Goal: Task Accomplishment & Management: Use online tool/utility

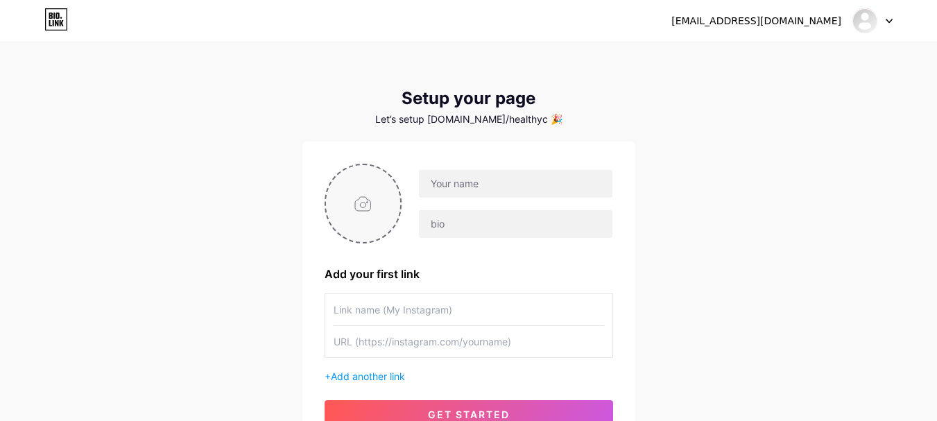
click at [361, 203] on input "file" at bounding box center [363, 203] width 75 height 77
type input "C:\fakepath\healthy critters.jpg"
click at [513, 187] on input "text" at bounding box center [515, 184] width 193 height 28
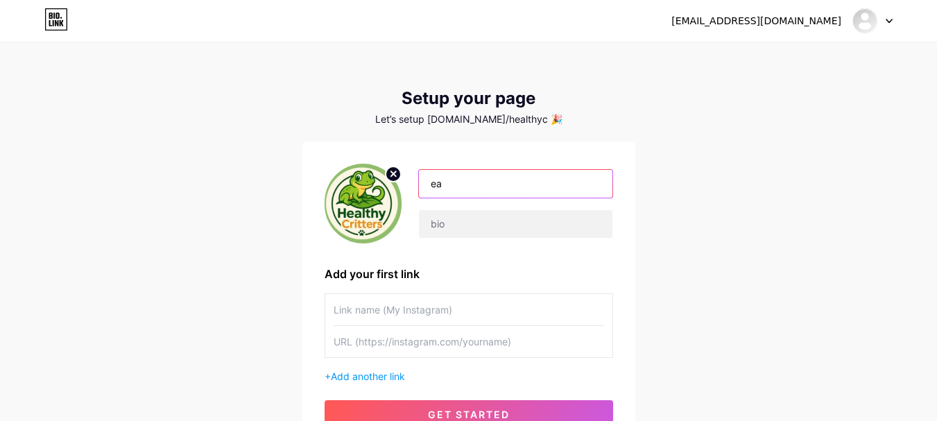
type input "e"
type input "Healthy Critters"
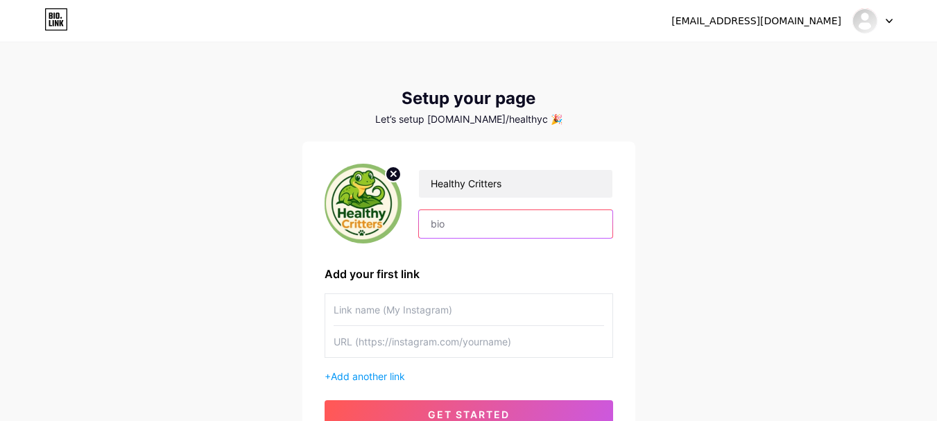
click at [429, 225] on input "text" at bounding box center [515, 224] width 193 height 28
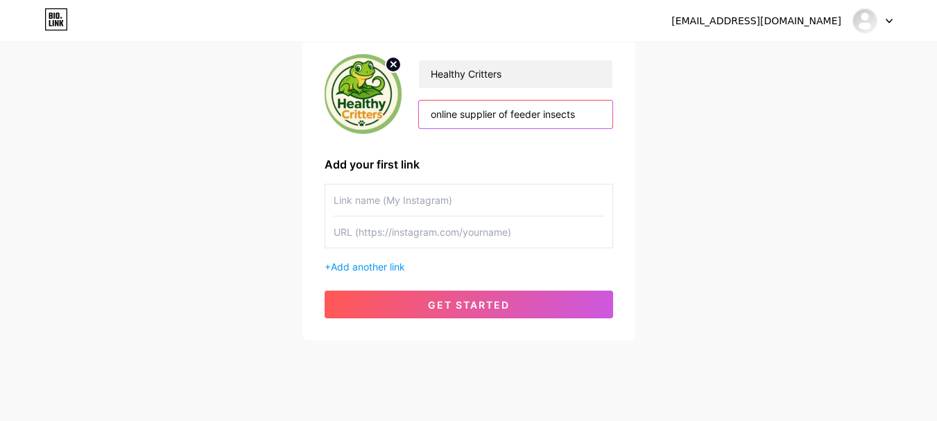
scroll to position [129, 0]
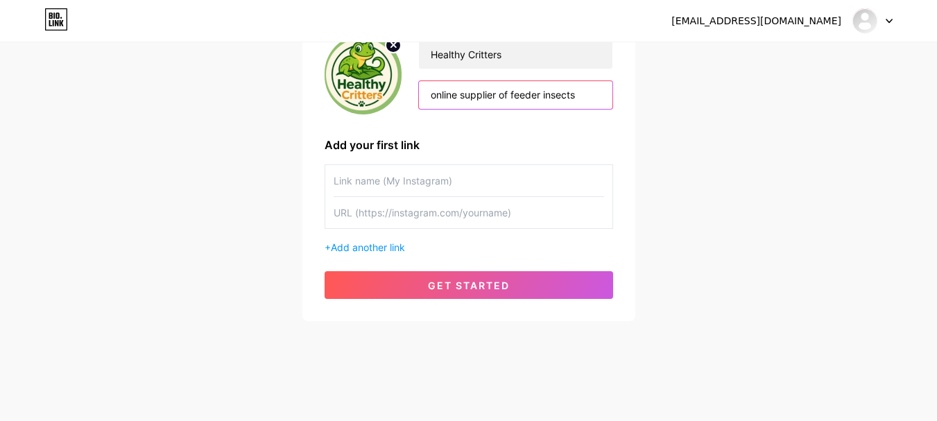
type input "online supplier of feeder insects"
click at [347, 180] on input "text" at bounding box center [469, 180] width 271 height 31
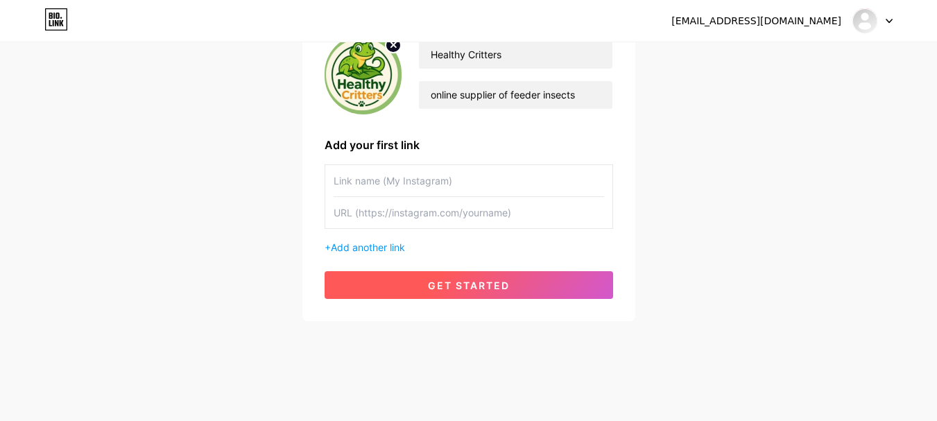
click at [395, 276] on button "get started" at bounding box center [469, 285] width 289 height 28
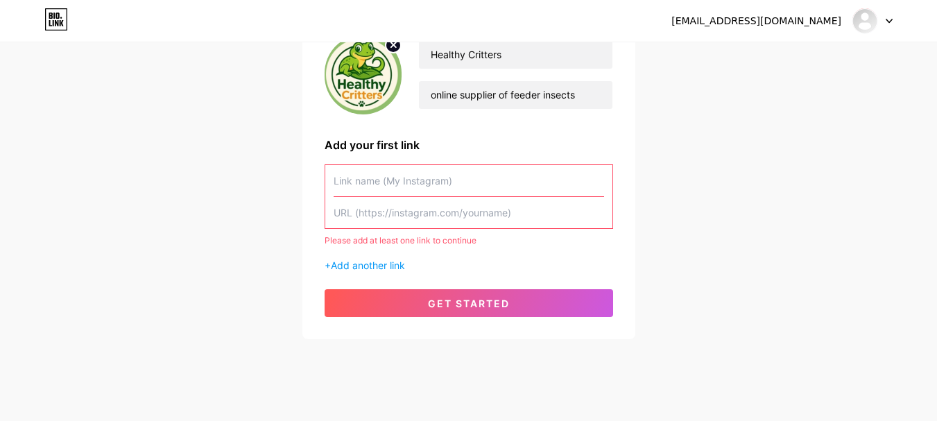
click at [386, 179] on input "text" at bounding box center [469, 180] width 271 height 31
click at [388, 265] on span "Add another link" at bounding box center [368, 265] width 74 height 12
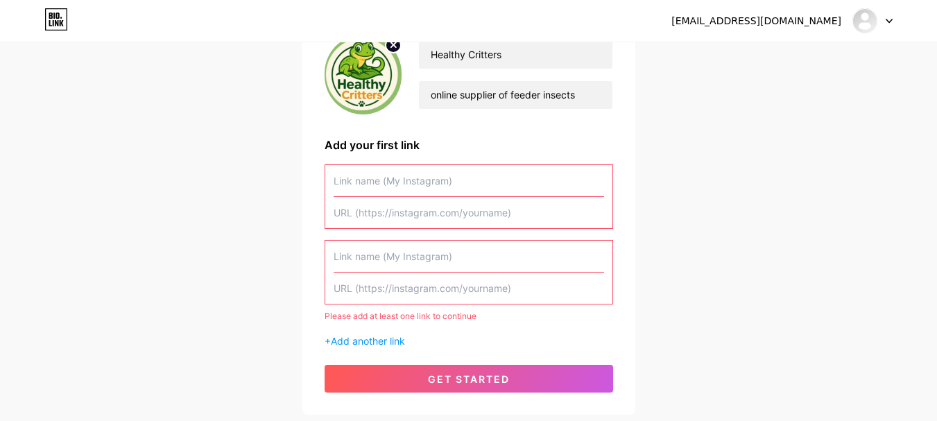
click at [386, 257] on input "text" at bounding box center [469, 256] width 271 height 31
click at [372, 184] on input "text" at bounding box center [469, 180] width 271 height 31
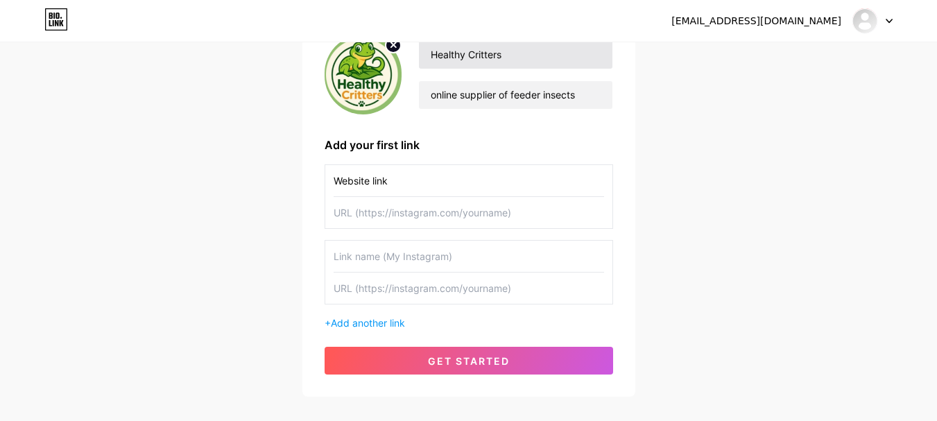
type input "Website link"
click at [434, 219] on input "text" at bounding box center [469, 212] width 271 height 31
paste input "[URL][DOMAIN_NAME]"
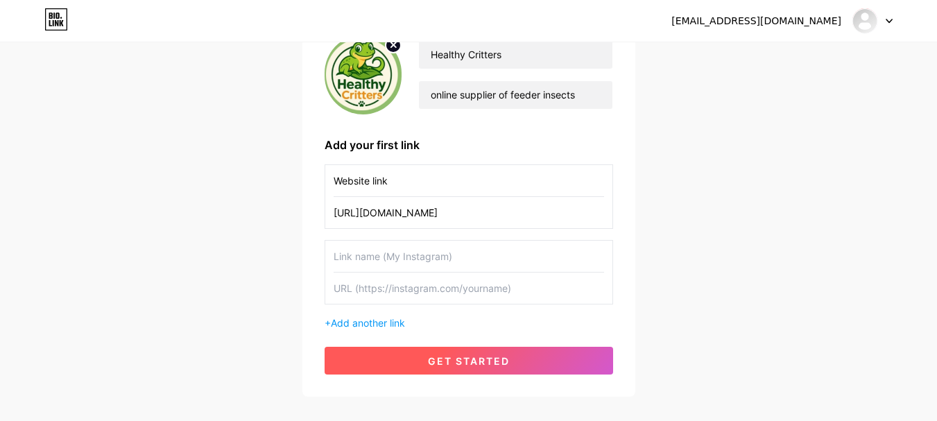
type input "[URL][DOMAIN_NAME]"
click at [465, 358] on span "get started" at bounding box center [469, 361] width 82 height 12
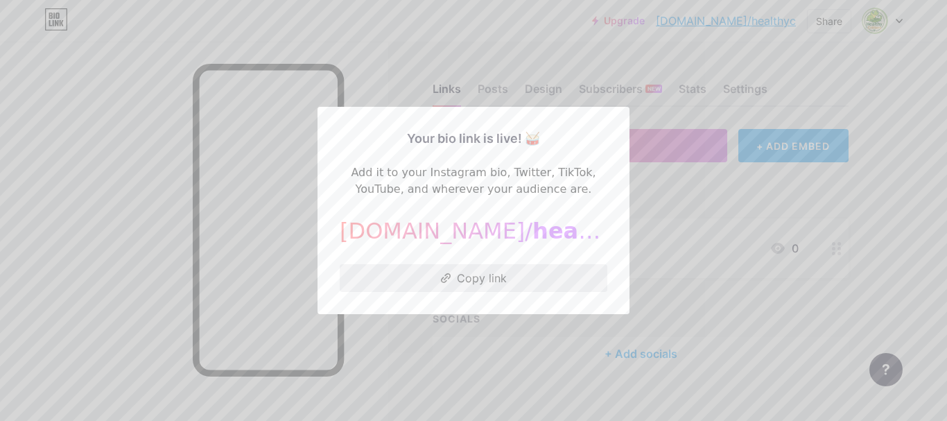
click at [456, 281] on button "Copy link" at bounding box center [474, 278] width 268 height 28
click at [248, 81] on div at bounding box center [473, 210] width 947 height 421
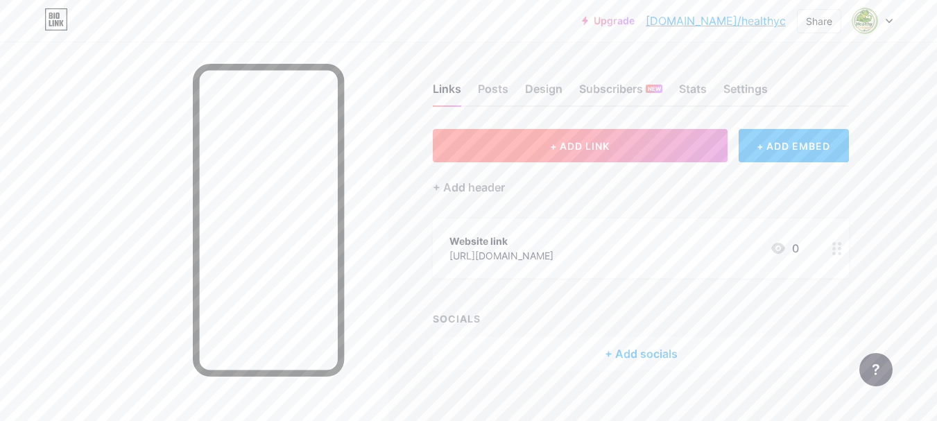
click at [509, 146] on button "+ ADD LINK" at bounding box center [580, 145] width 295 height 33
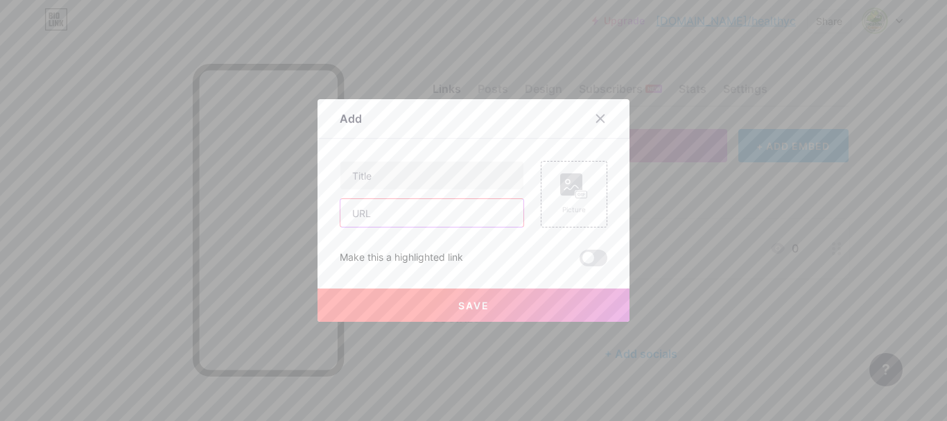
click at [341, 215] on input "text" at bounding box center [432, 213] width 183 height 28
paste input "[URL][DOMAIN_NAME]"
type input "[URL][DOMAIN_NAME]"
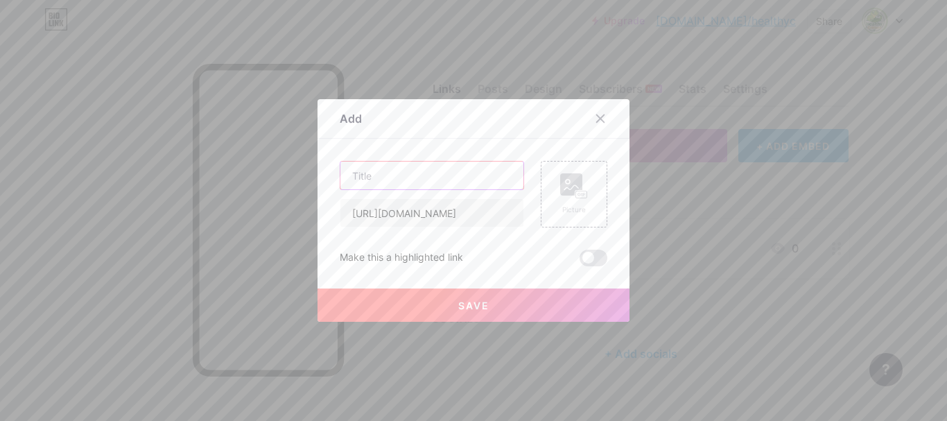
click at [454, 165] on input "text" at bounding box center [432, 176] width 183 height 28
paste input "The Science of Gut-Loading: Turning Insects into Superfoods"
type input "The Science of Gut-Loading: Turning Insects into Superfoods"
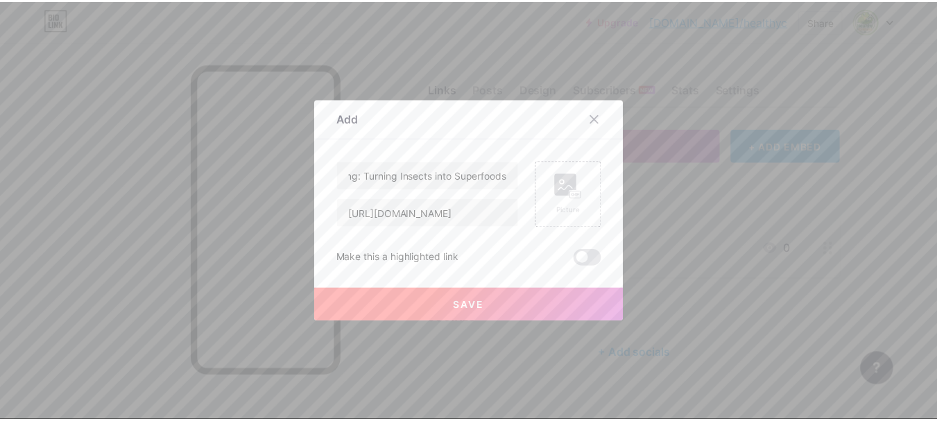
scroll to position [0, 0]
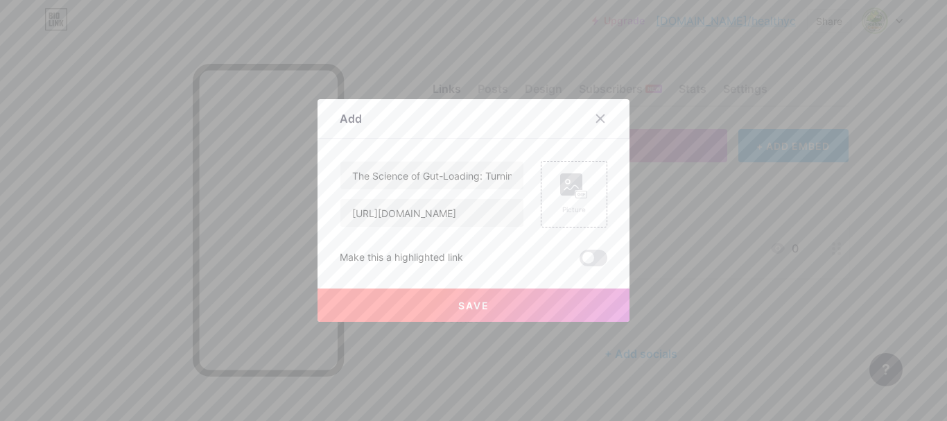
click at [422, 308] on button "Save" at bounding box center [474, 305] width 312 height 33
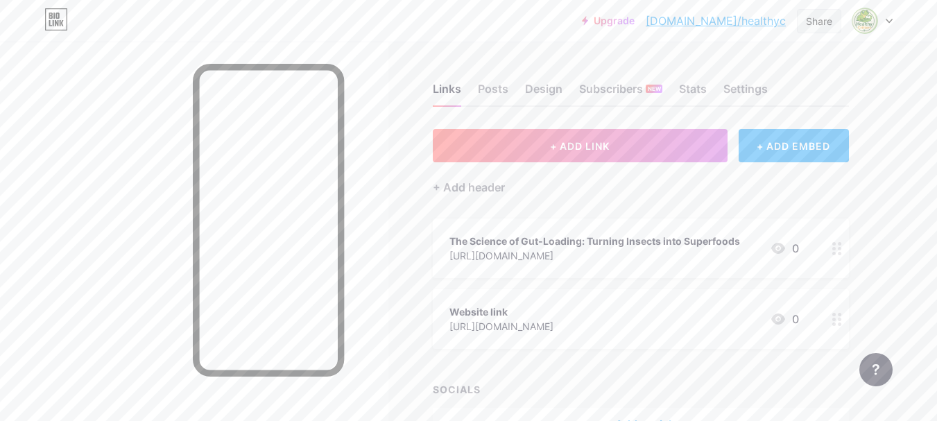
click at [818, 10] on div "Share" at bounding box center [819, 21] width 44 height 24
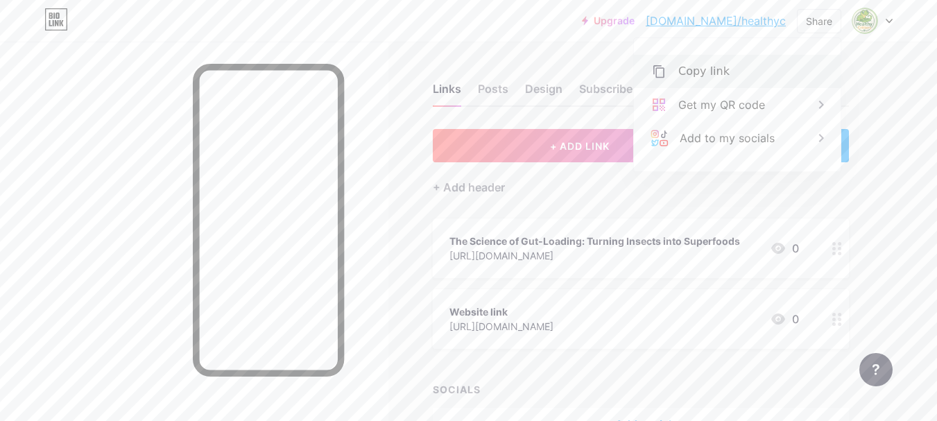
click at [760, 71] on div "Copy link" at bounding box center [737, 71] width 207 height 33
